Goal: Browse casually

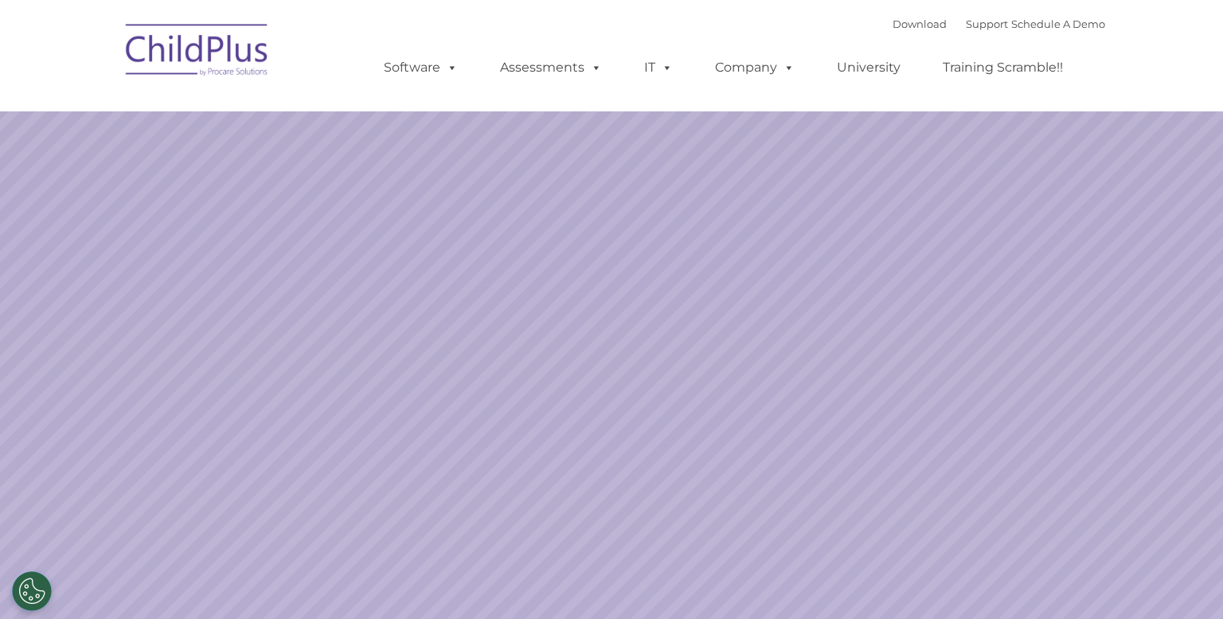
select select "MEDIUM"
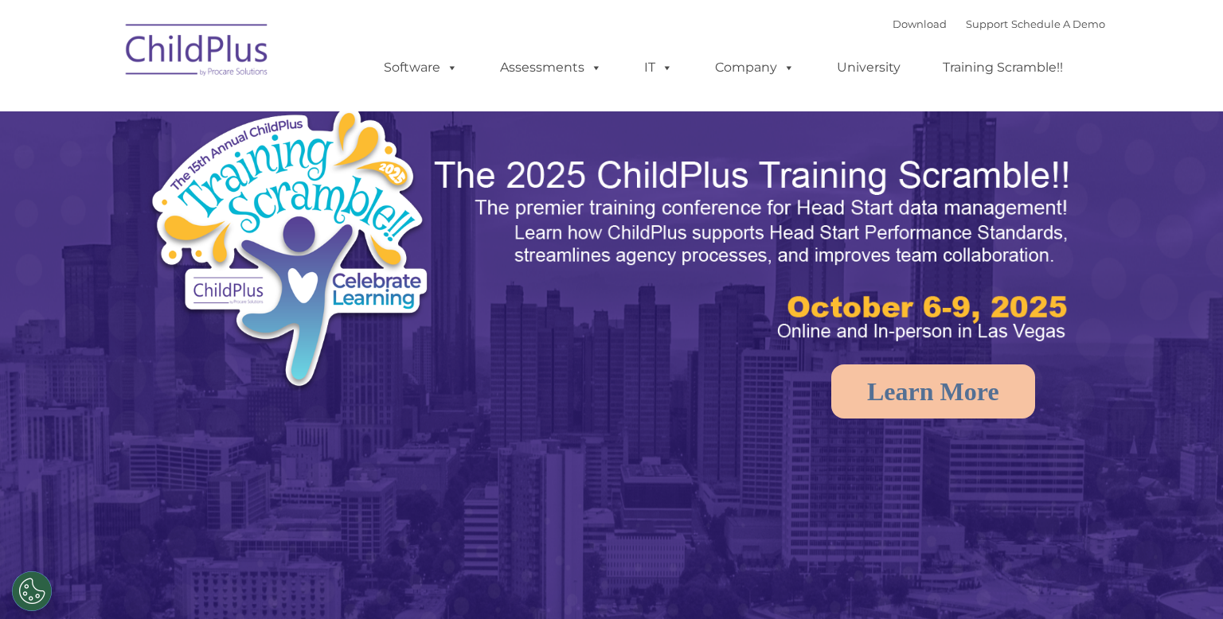
select select "MEDIUM"
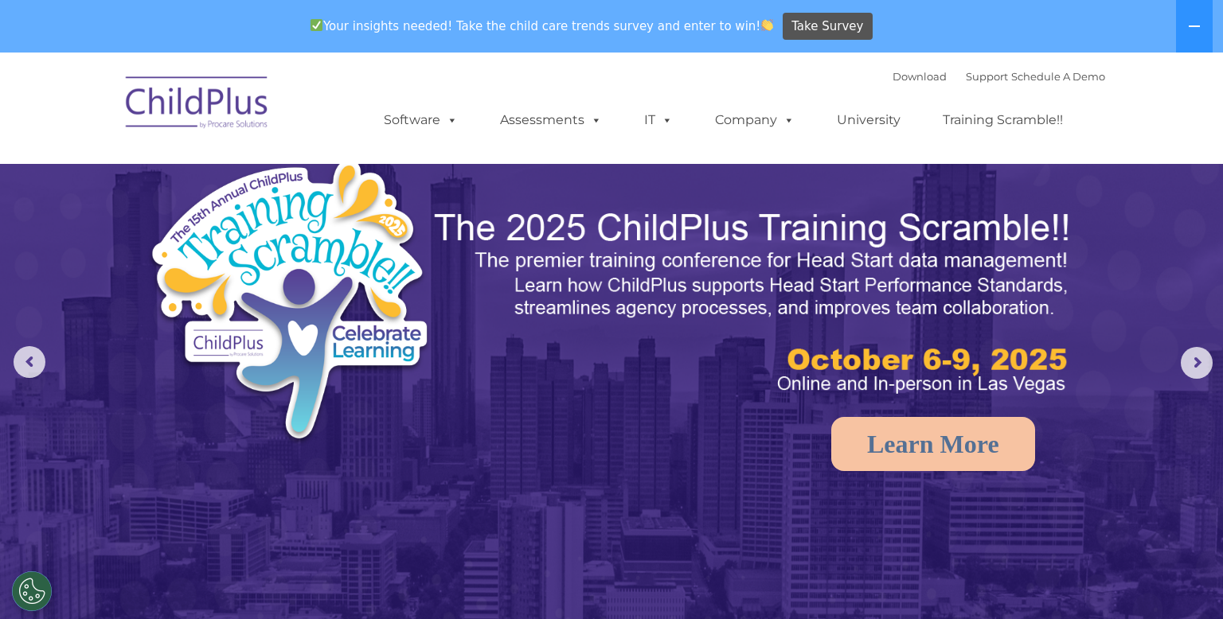
click at [1192, 368] on rs-arrow at bounding box center [1197, 363] width 32 height 32
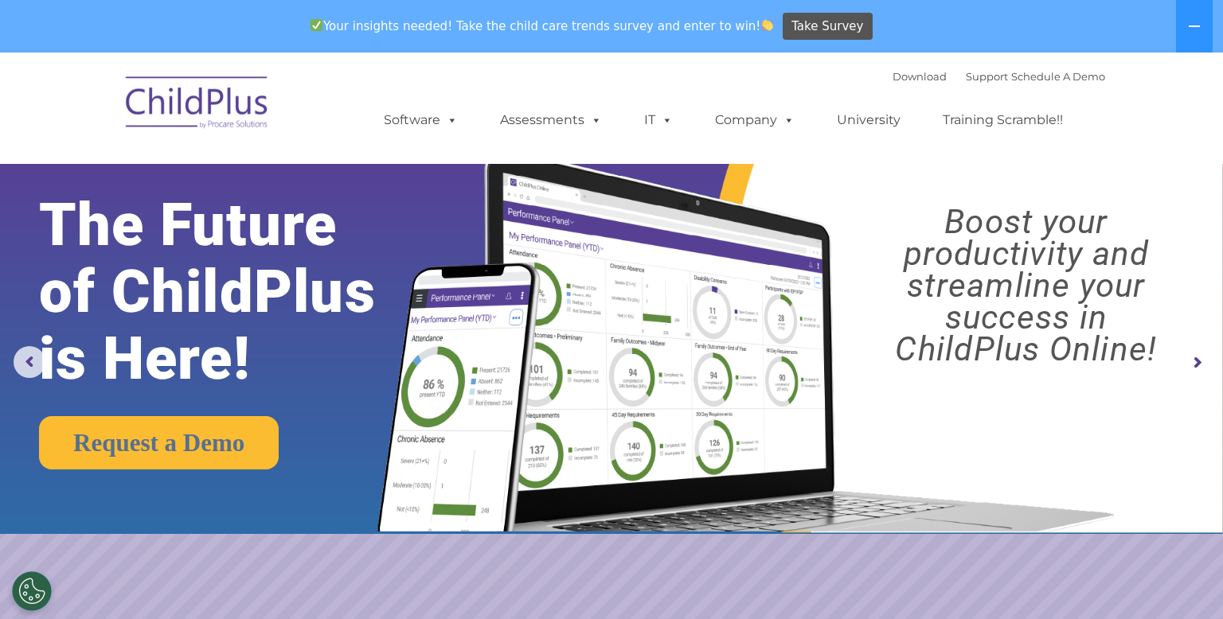
click at [1187, 366] on rs-arrow at bounding box center [1197, 363] width 32 height 32
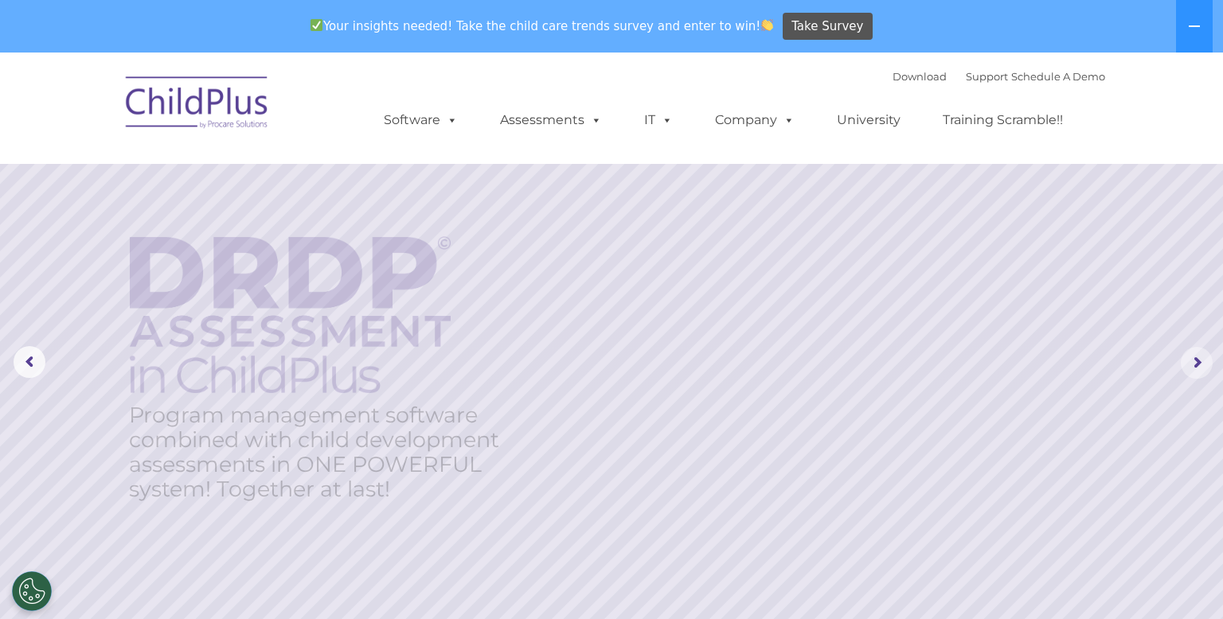
click at [1197, 364] on rs-arrow at bounding box center [1197, 363] width 32 height 32
